Goal: Transaction & Acquisition: Purchase product/service

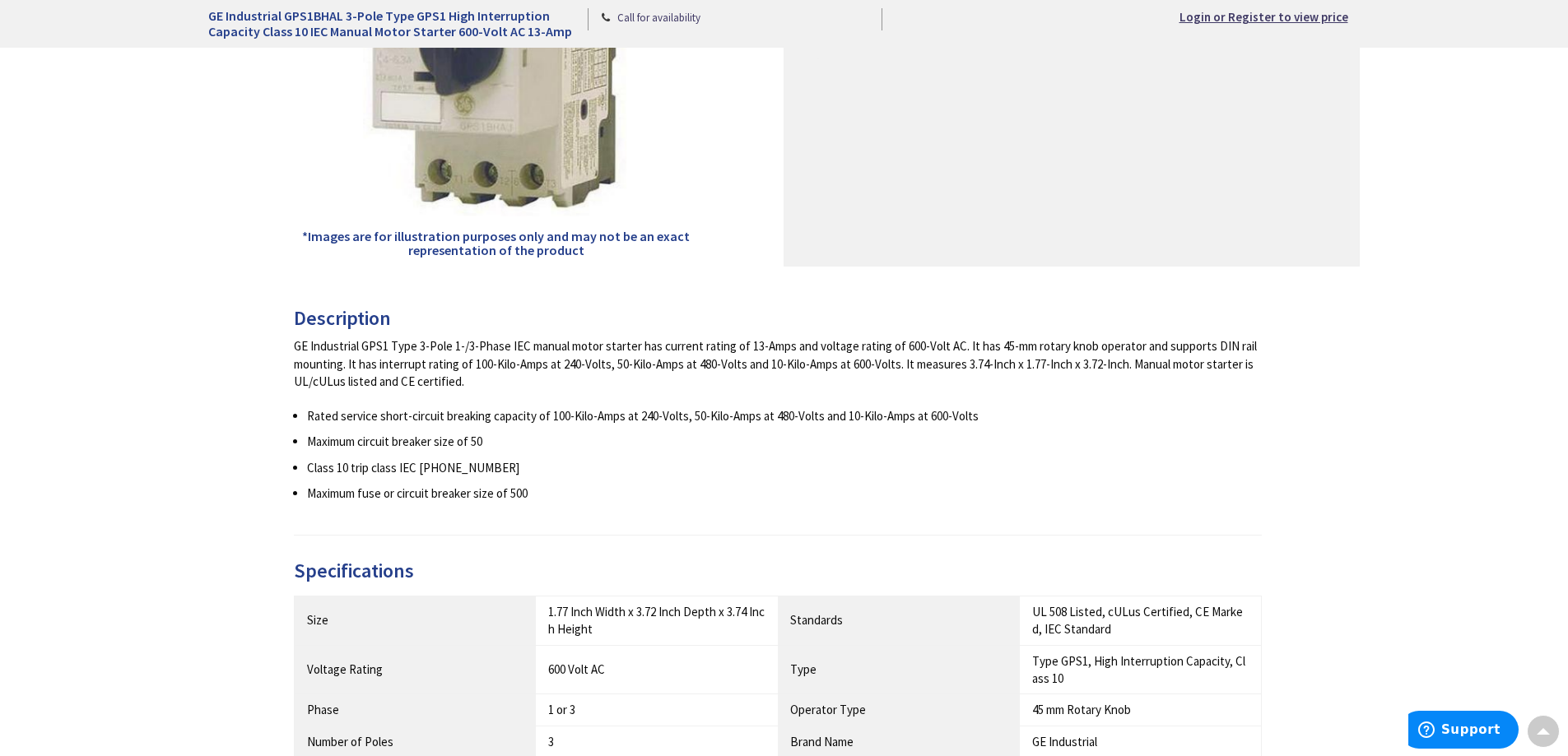
scroll to position [412, 0]
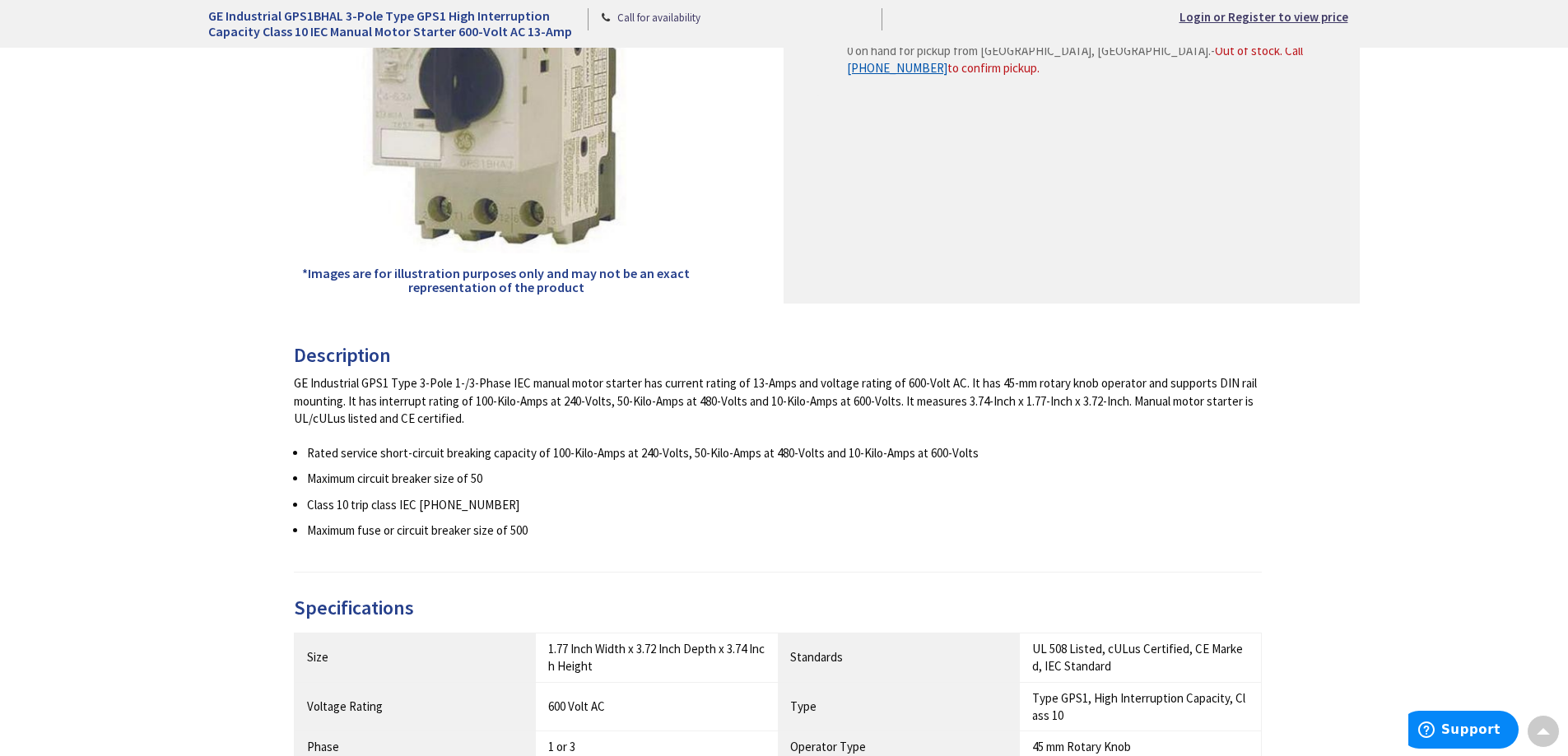
click at [695, 185] on div "*Images are for illustration purposes only and may not be an exact representati…" at bounding box center [497, 65] width 576 height 476
